Goal: Navigation & Orientation: Find specific page/section

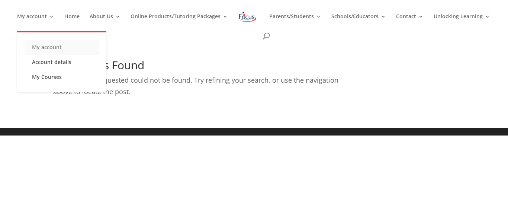
click at [62, 48] on link "My account" at bounding box center [62, 47] width 74 height 15
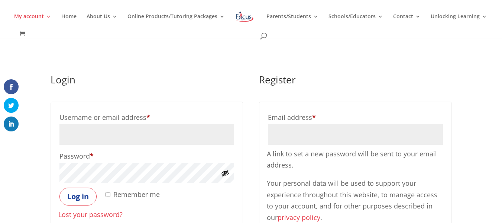
click at [171, 61] on div "Login Username or email address * Required Password * Required Remember me Log …" at bounding box center [252, 166] width 402 height 217
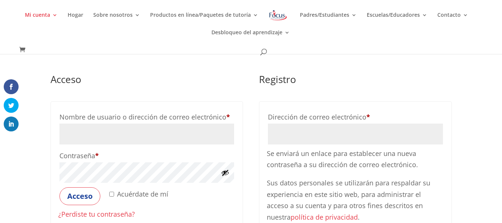
click at [389, 42] on ul "Mi cuenta Mi cuenta Detalles de la cuenta Mis cursos Hogar Sobre nosotros Acerc…" at bounding box center [250, 29] width 479 height 35
